Goal: Task Accomplishment & Management: Complete application form

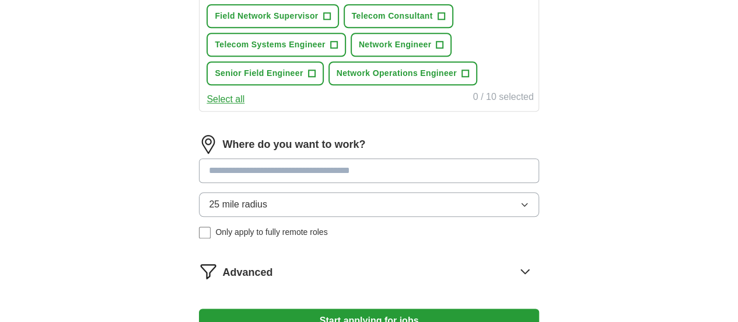
scroll to position [546, 0]
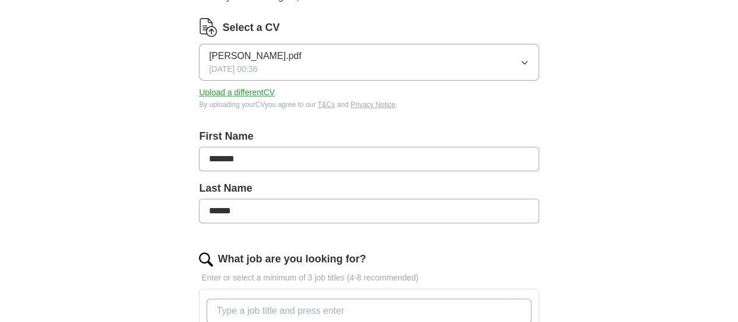
scroll to position [149, 0]
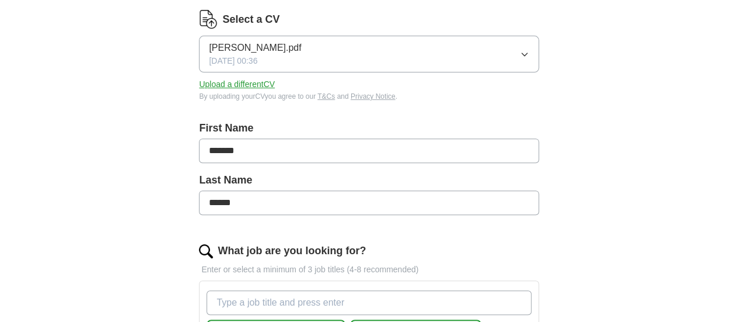
click at [264, 79] on button "Upload a different CV" at bounding box center [237, 84] width 76 height 12
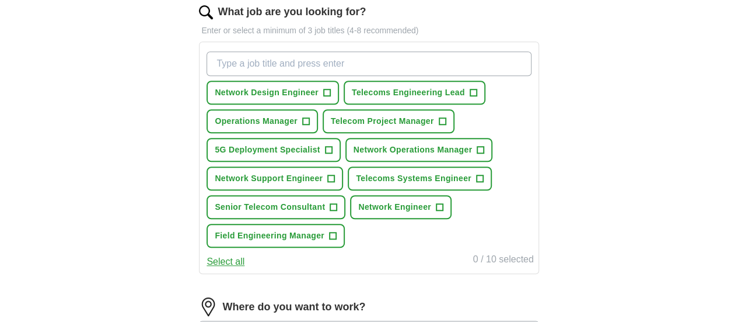
scroll to position [382, 0]
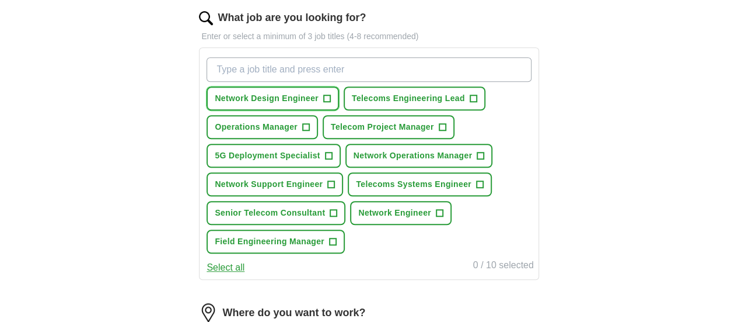
click at [330, 100] on span "+" at bounding box center [326, 98] width 7 height 9
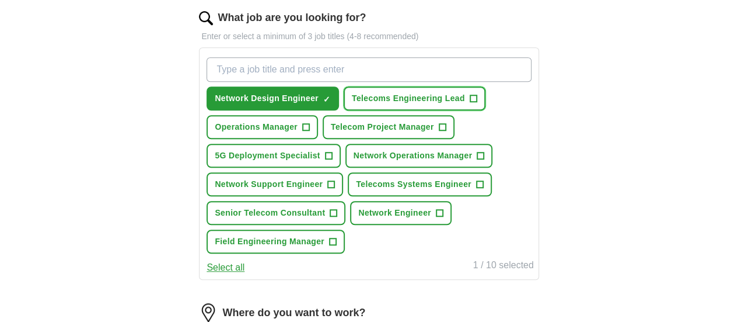
click at [364, 110] on button "Telecoms Engineering Lead +" at bounding box center [415, 98] width 142 height 24
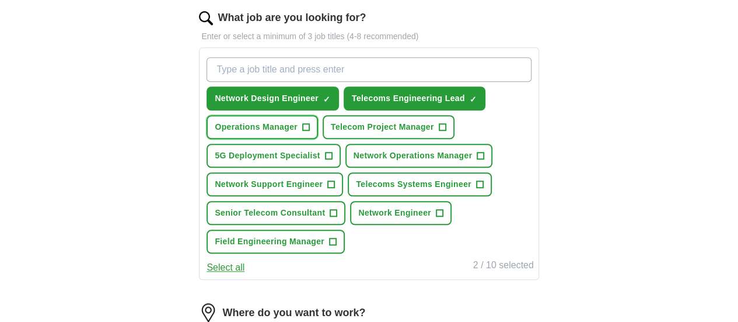
click at [298, 125] on span "Operations Manager" at bounding box center [256, 127] width 83 height 12
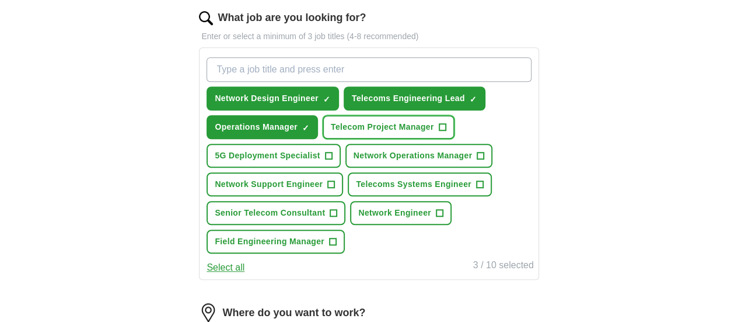
click at [331, 133] on span "Telecom Project Manager" at bounding box center [382, 127] width 103 height 12
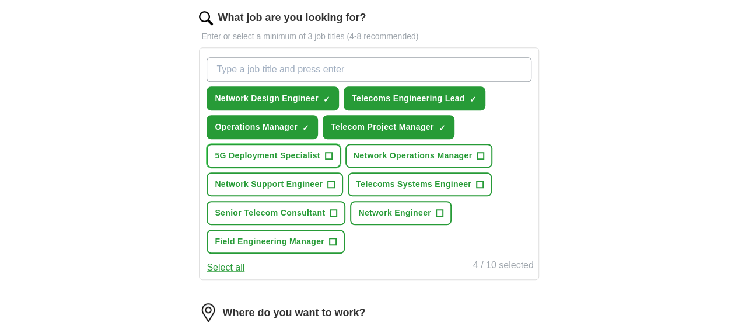
click at [320, 162] on span "5G Deployment Specialist" at bounding box center [267, 155] width 105 height 12
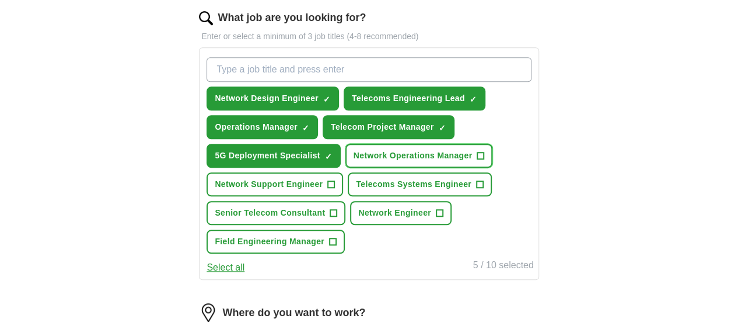
click at [345, 167] on button "Network Operations Manager +" at bounding box center [419, 156] width 148 height 24
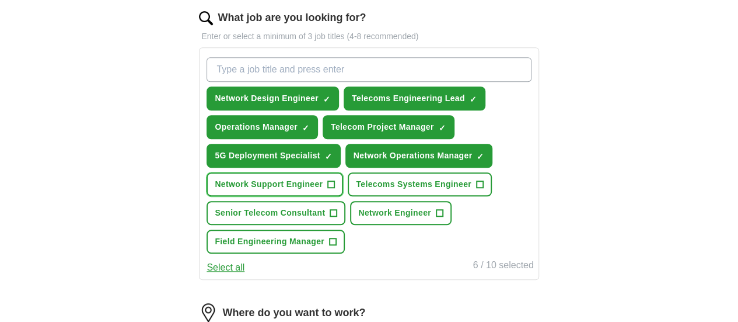
click at [323, 190] on span "Network Support Engineer" at bounding box center [269, 184] width 108 height 12
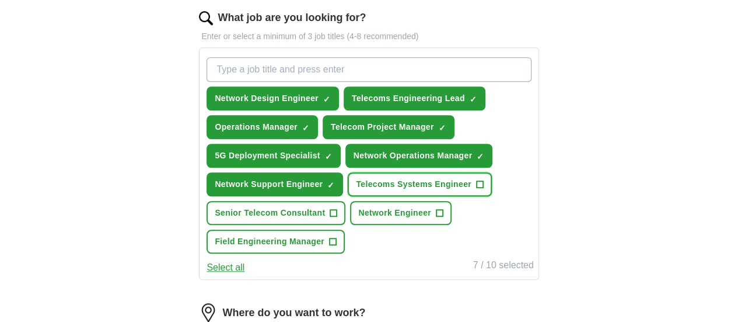
click at [356, 190] on span "Telecoms Systems Engineer" at bounding box center [414, 184] width 116 height 12
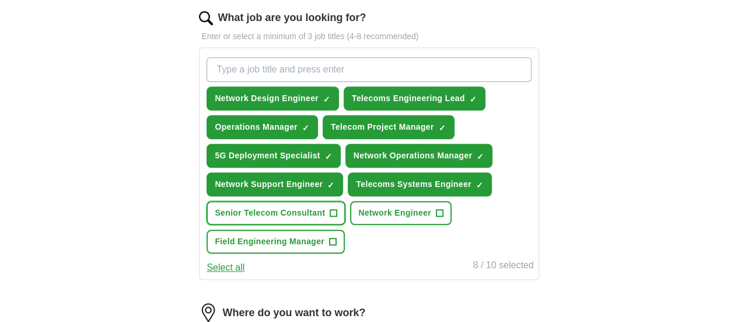
click at [343, 225] on button "Senior Telecom Consultant +" at bounding box center [276, 213] width 139 height 24
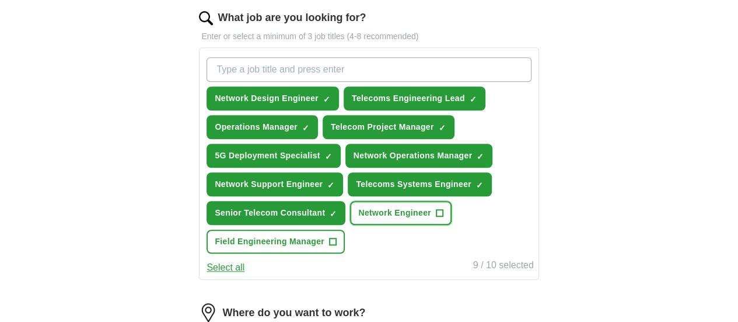
click at [396, 219] on span "Network Engineer" at bounding box center [394, 213] width 73 height 12
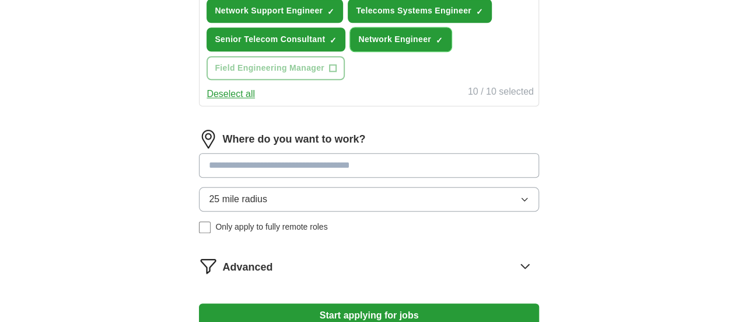
scroll to position [561, 0]
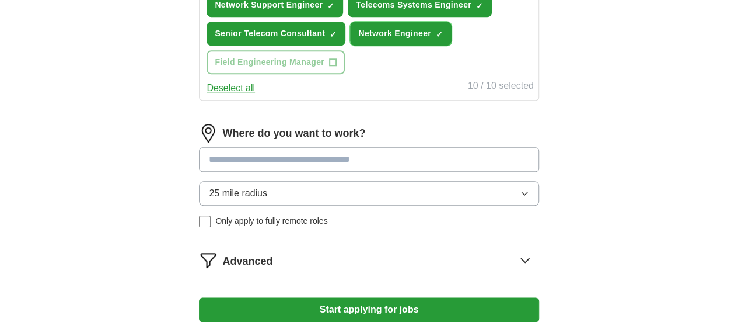
click at [431, 40] on span "Network Engineer" at bounding box center [394, 33] width 73 height 12
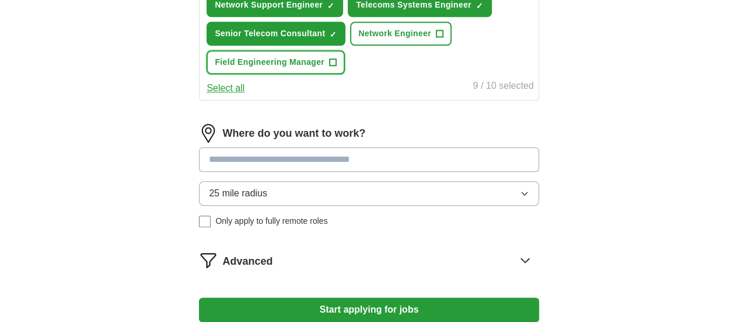
click at [336, 67] on span "+" at bounding box center [332, 62] width 7 height 9
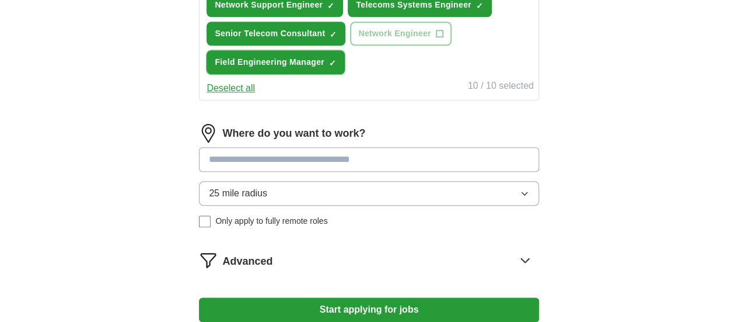
scroll to position [645, 0]
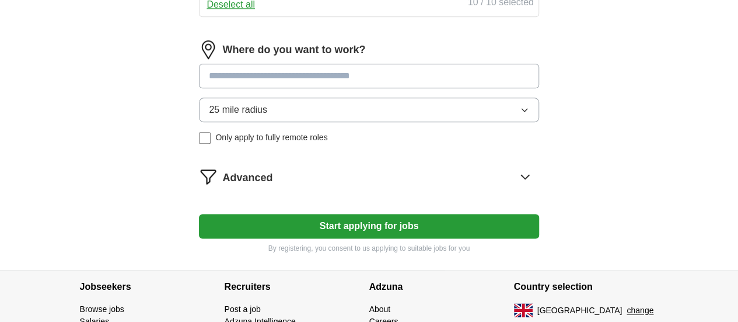
click at [418, 88] on input at bounding box center [369, 76] width 340 height 25
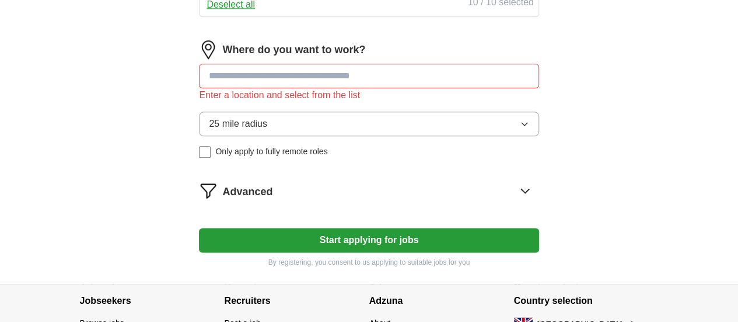
click at [366, 88] on input at bounding box center [369, 76] width 340 height 25
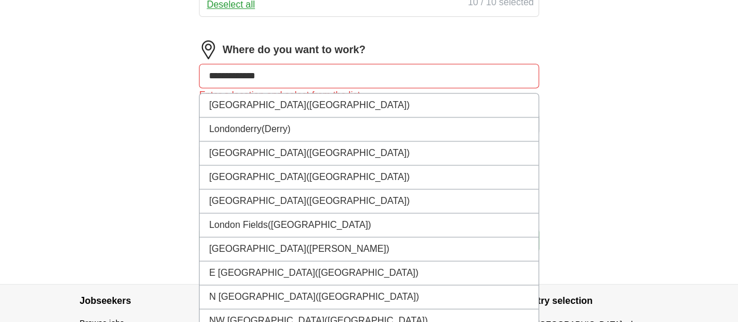
type input "**********"
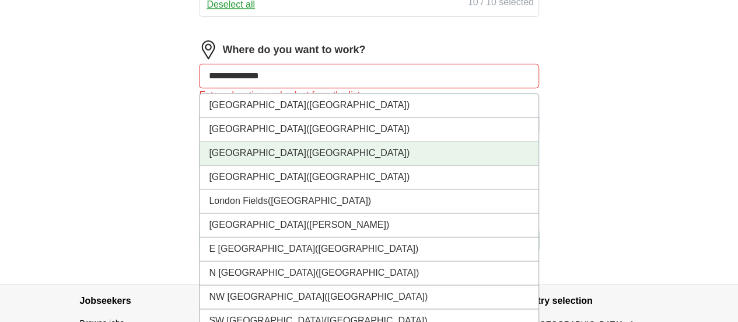
click at [299, 165] on li "[GEOGRAPHIC_DATA] ([GEOGRAPHIC_DATA])" at bounding box center [369, 153] width 338 height 24
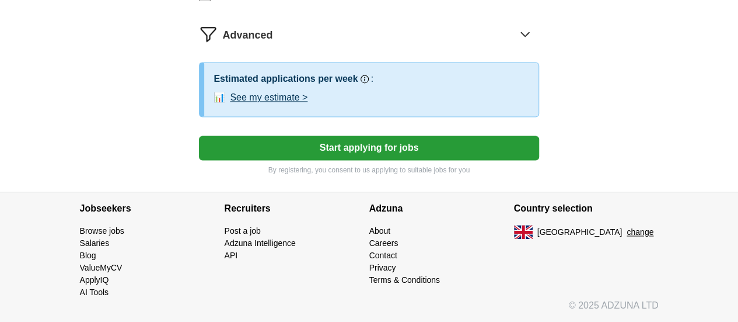
scroll to position [871, 0]
click at [420, 152] on button "Start applying for jobs" at bounding box center [369, 147] width 340 height 25
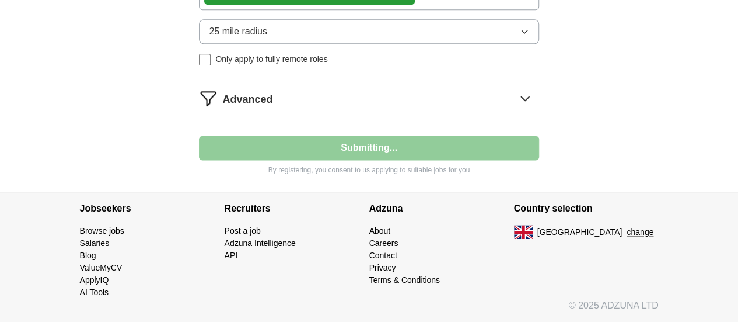
scroll to position [815, 0]
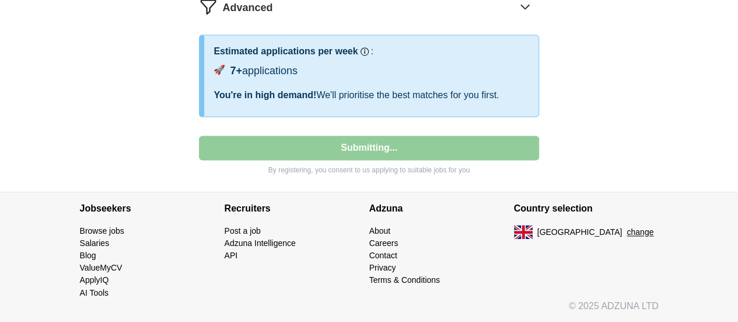
select select "**"
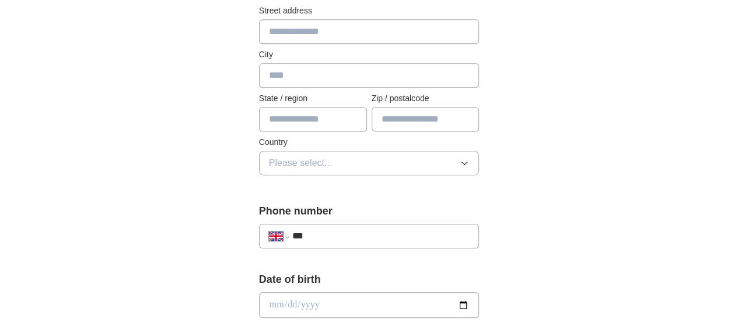
scroll to position [292, 0]
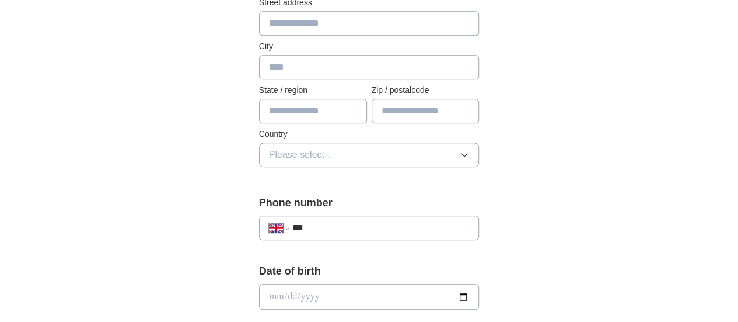
click at [413, 24] on input "text" at bounding box center [369, 23] width 221 height 25
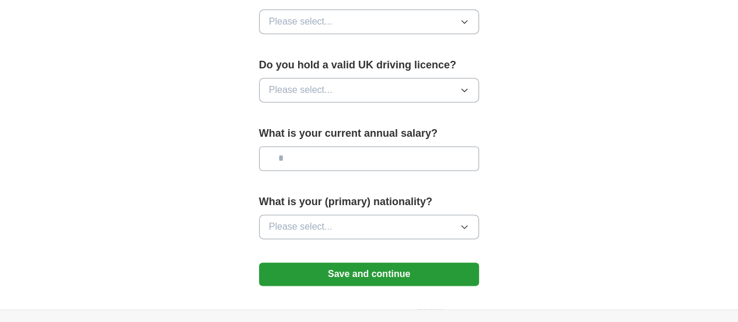
scroll to position [832, 0]
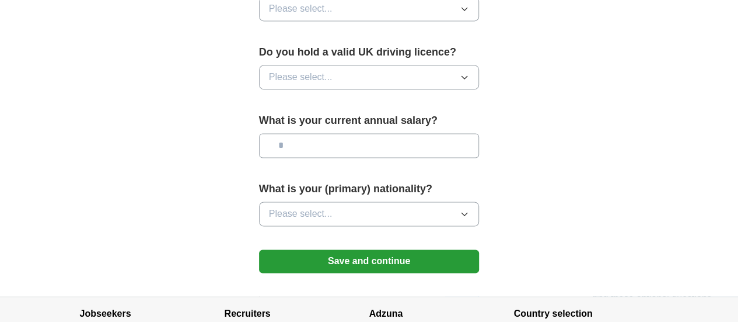
click at [395, 249] on button "Save and continue" at bounding box center [369, 260] width 221 height 23
